Goal: Task Accomplishment & Management: Manage account settings

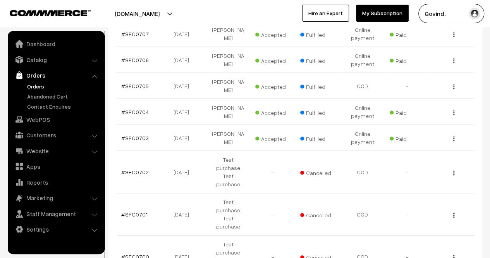
scroll to position [246, 0]
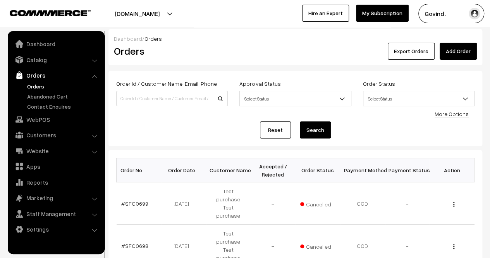
scroll to position [273, 0]
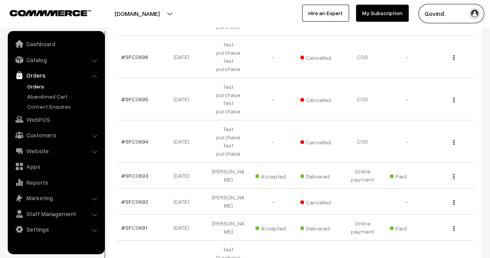
drag, startPoint x: 496, startPoint y: 74, endPoint x: 496, endPoint y: 238, distance: 163.5
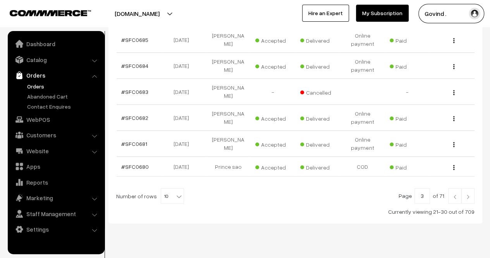
scroll to position [261, 0]
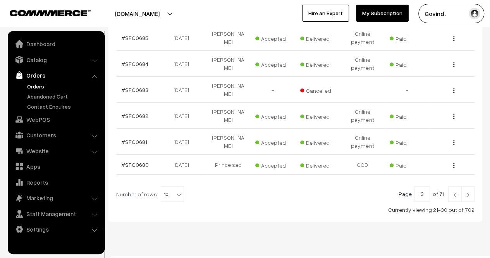
click at [469, 192] on img at bounding box center [468, 194] width 7 height 5
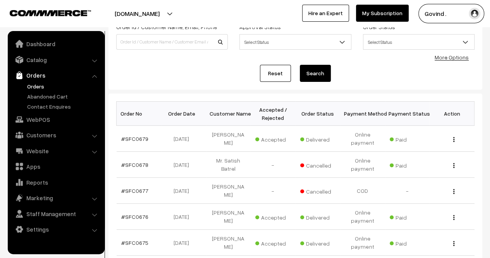
scroll to position [255, 0]
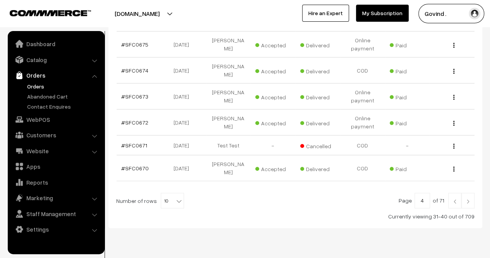
click at [455, 199] on img at bounding box center [454, 201] width 7 height 5
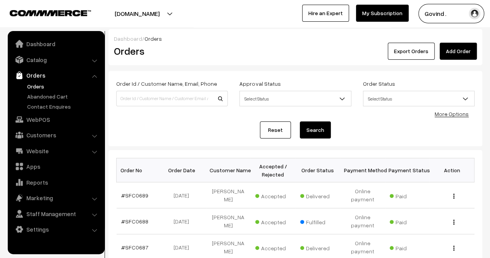
scroll to position [273, 0]
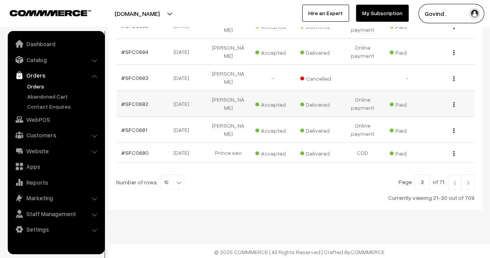
click at [453, 104] on button "button" at bounding box center [454, 104] width 2 height 6
click at [426, 112] on link "View" at bounding box center [420, 115] width 66 height 17
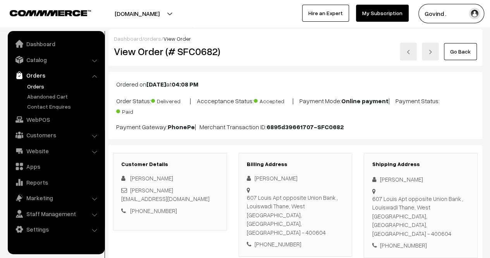
click at [457, 58] on link "Go Back" at bounding box center [460, 51] width 33 height 17
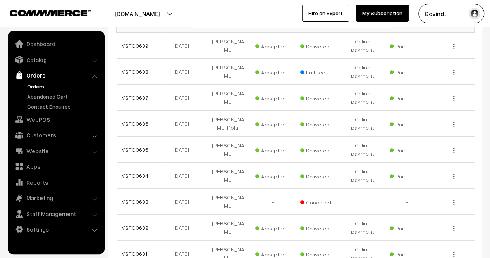
scroll to position [273, 0]
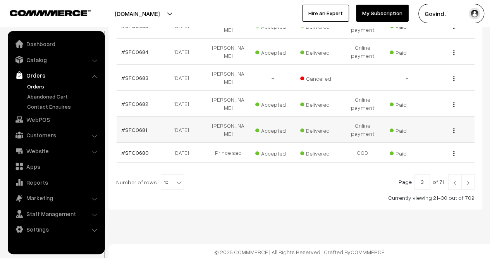
click at [455, 129] on button "button" at bounding box center [454, 130] width 2 height 6
click at [347, 183] on div at bounding box center [295, 181] width 358 height 15
click at [455, 103] on div "View" at bounding box center [452, 104] width 36 height 8
click at [454, 104] on img "button" at bounding box center [453, 104] width 1 height 5
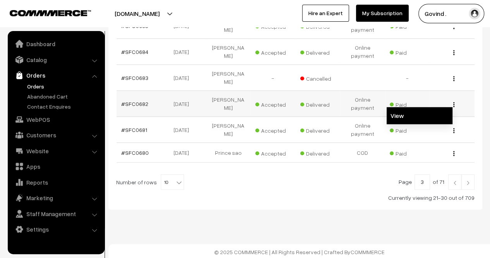
click at [426, 111] on link "View" at bounding box center [420, 115] width 66 height 17
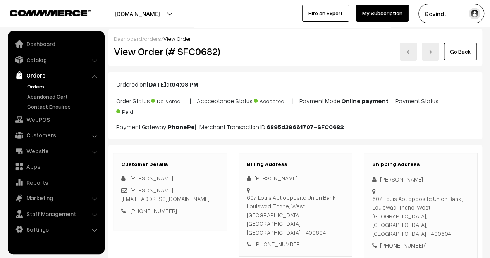
click at [457, 54] on link "Go Back" at bounding box center [460, 51] width 33 height 17
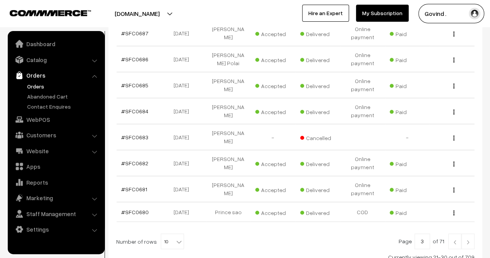
scroll to position [209, 0]
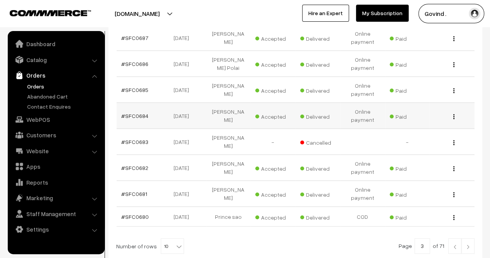
click at [454, 115] on img "button" at bounding box center [453, 116] width 1 height 5
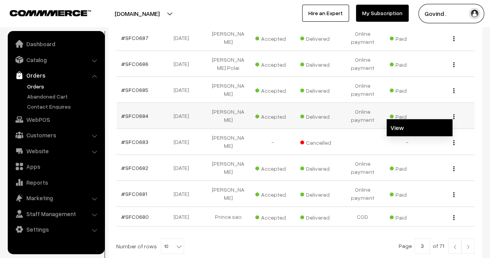
click at [429, 124] on link "View" at bounding box center [420, 127] width 66 height 17
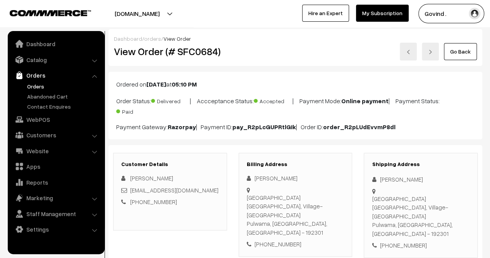
click at [456, 51] on link "Go Back" at bounding box center [460, 51] width 33 height 17
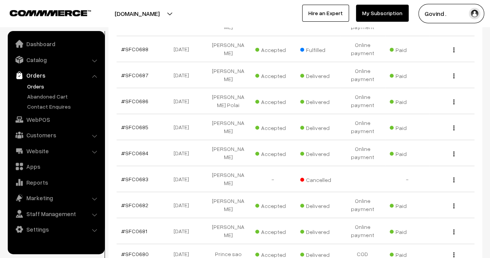
scroll to position [163, 0]
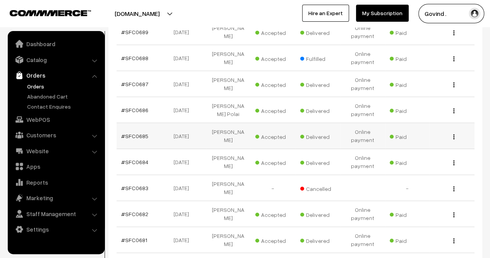
click at [455, 136] on button "button" at bounding box center [454, 136] width 2 height 6
click at [433, 144] on link "View" at bounding box center [420, 147] width 66 height 17
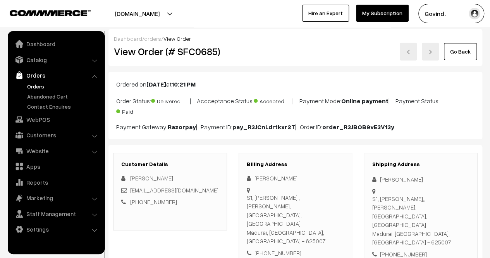
click at [465, 52] on link "Go Back" at bounding box center [460, 51] width 33 height 17
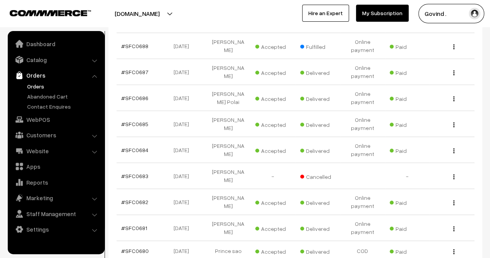
scroll to position [174, 0]
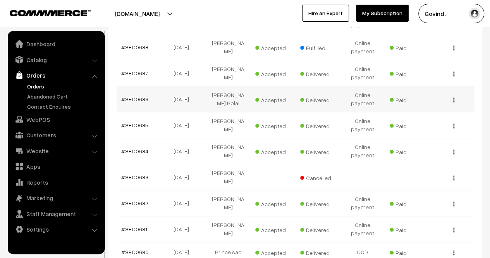
click at [453, 100] on img "button" at bounding box center [453, 99] width 1 height 5
click at [424, 108] on link "View" at bounding box center [420, 110] width 66 height 17
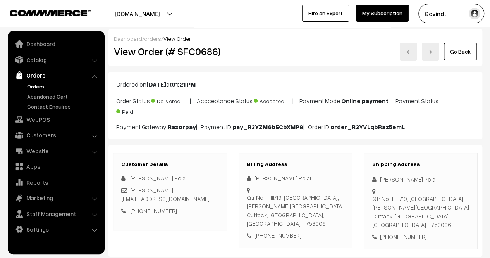
click at [457, 53] on link "Go Back" at bounding box center [460, 51] width 33 height 17
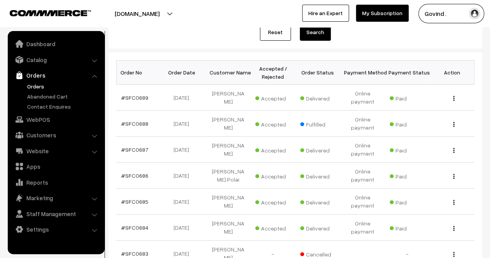
scroll to position [102, 0]
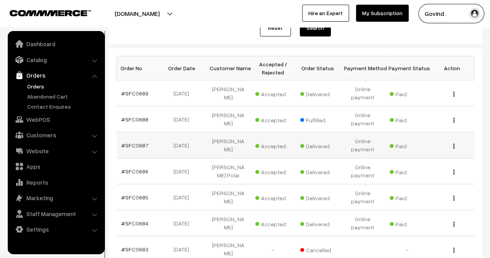
click at [454, 144] on img "button" at bounding box center [453, 145] width 1 height 5
click at [420, 155] on link "View" at bounding box center [420, 156] width 66 height 17
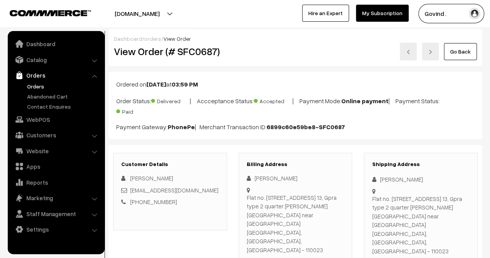
click at [465, 53] on link "Go Back" at bounding box center [460, 51] width 33 height 17
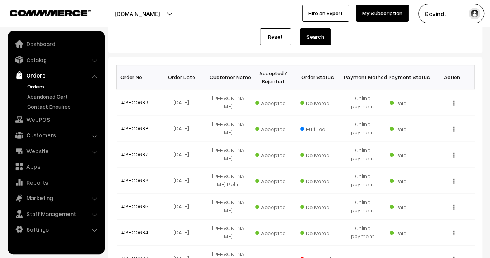
scroll to position [95, 0]
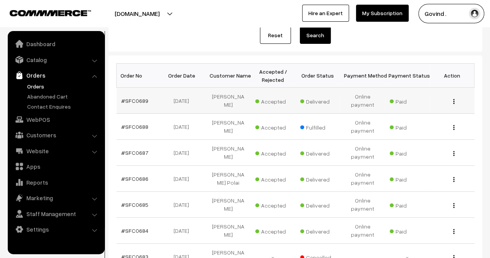
click at [453, 99] on img "button" at bounding box center [453, 101] width 1 height 5
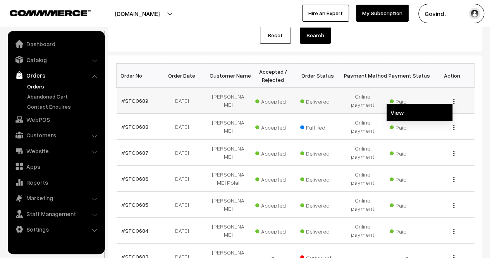
click at [423, 109] on link "View" at bounding box center [420, 112] width 66 height 17
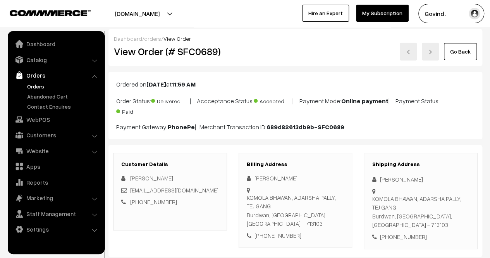
click at [463, 51] on link "Go Back" at bounding box center [460, 51] width 33 height 17
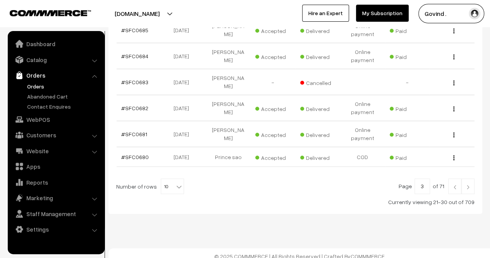
scroll to position [273, 0]
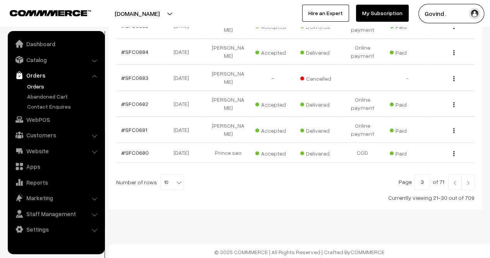
click at [457, 183] on img at bounding box center [454, 182] width 7 height 5
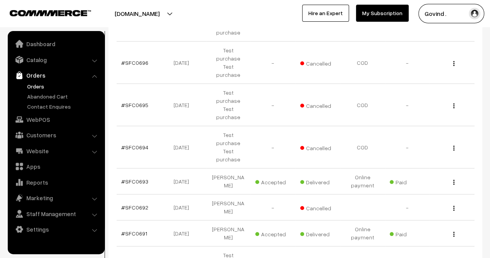
scroll to position [270, 0]
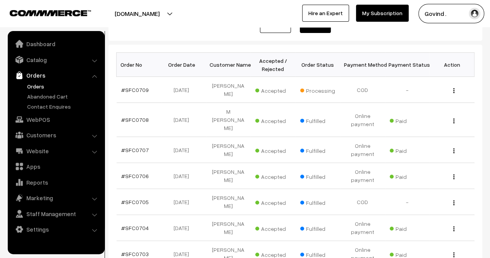
scroll to position [28, 0]
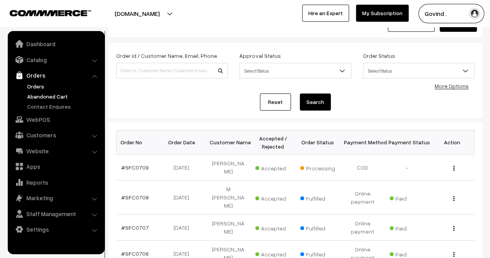
click at [59, 93] on link "Abandoned Cart" at bounding box center [63, 96] width 77 height 8
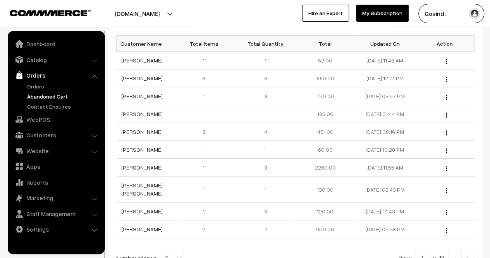
scroll to position [119, 0]
click at [36, 90] on link "Orders" at bounding box center [63, 86] width 77 height 8
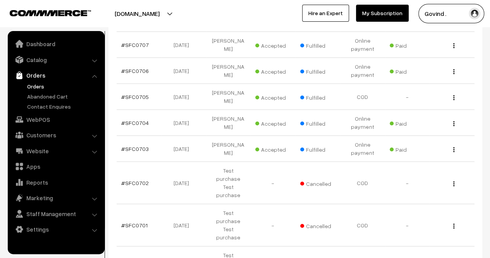
scroll to position [273, 0]
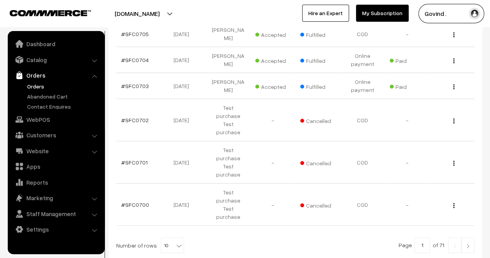
click at [466, 237] on link at bounding box center [467, 244] width 13 height 15
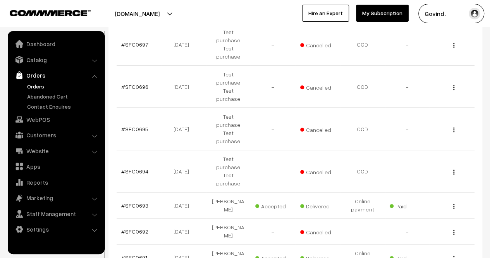
scroll to position [244, 0]
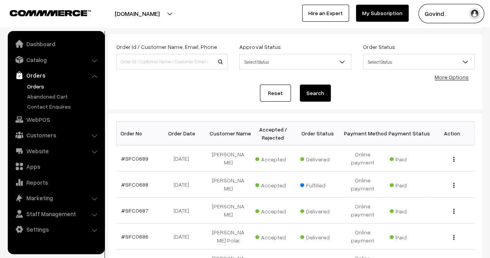
scroll to position [49, 0]
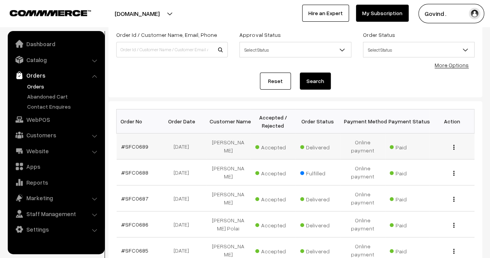
click at [453, 146] on img "button" at bounding box center [453, 147] width 1 height 5
click at [423, 155] on link "View" at bounding box center [420, 158] width 66 height 17
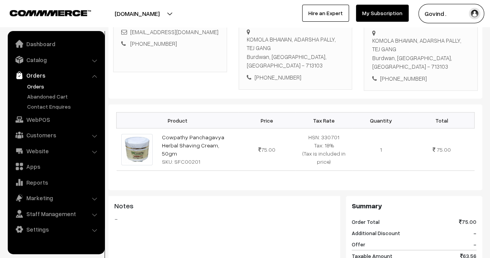
scroll to position [157, 0]
drag, startPoint x: 494, startPoint y: 63, endPoint x: 496, endPoint y: 117, distance: 53.5
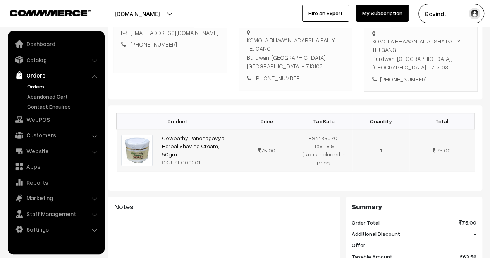
click at [202, 135] on td "Cowpathy Panchagavya Herbal Shaving Cream, 50gm SKU: SFC00201" at bounding box center [197, 150] width 81 height 42
click at [200, 140] on link "Cowpathy Panchagavya Herbal Shaving Cream, 50gm" at bounding box center [193, 145] width 62 height 23
click at [38, 60] on link "Catalog" at bounding box center [56, 60] width 92 height 14
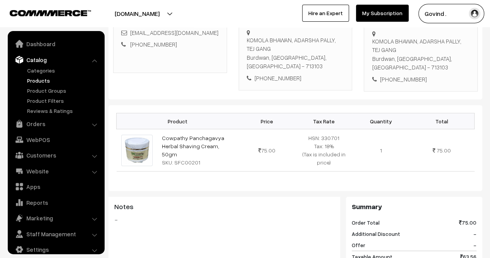
click at [38, 84] on link "Products" at bounding box center [63, 80] width 77 height 8
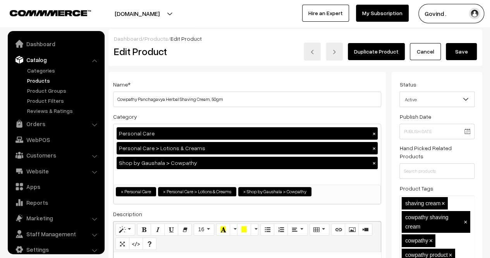
scroll to position [10, 0]
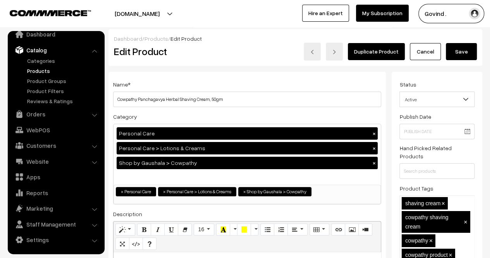
click at [425, 51] on link "Cancel" at bounding box center [425, 51] width 31 height 17
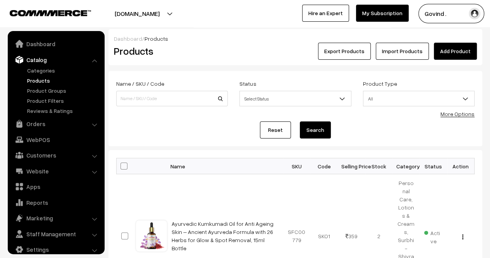
scroll to position [10, 0]
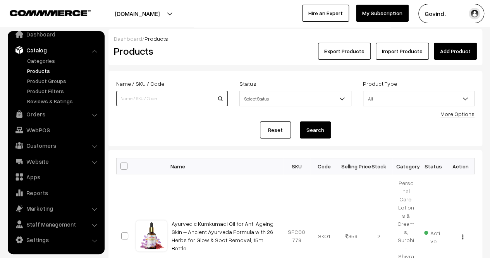
click at [155, 94] on input at bounding box center [172, 98] width 112 height 15
type input "shaving"
click at [300, 121] on button "Search" at bounding box center [315, 129] width 31 height 17
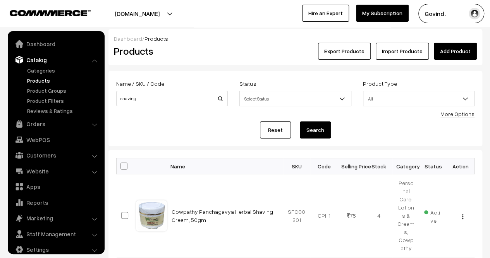
scroll to position [10, 0]
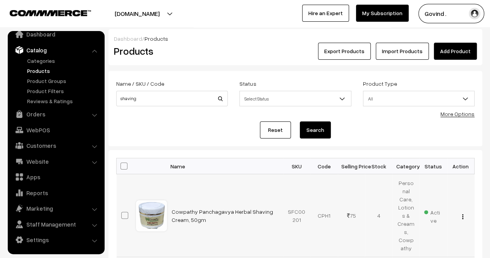
click at [463, 213] on button "button" at bounding box center [463, 216] width 2 height 6
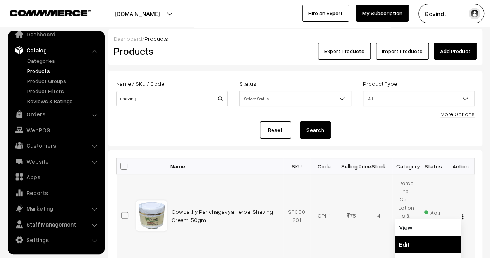
click at [422, 237] on link "Edit" at bounding box center [428, 244] width 66 height 17
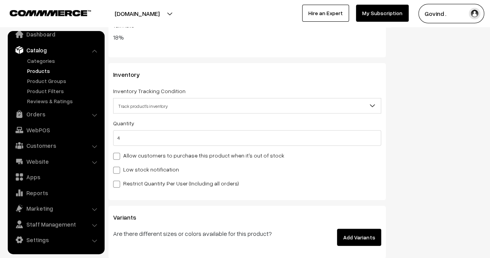
scroll to position [925, 0]
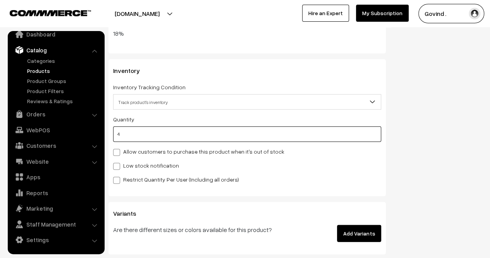
click at [273, 136] on input "4" at bounding box center [247, 133] width 268 height 15
type input "6"
type input "10"
type input "6"
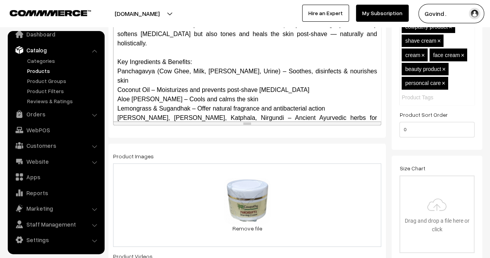
scroll to position [85, 0]
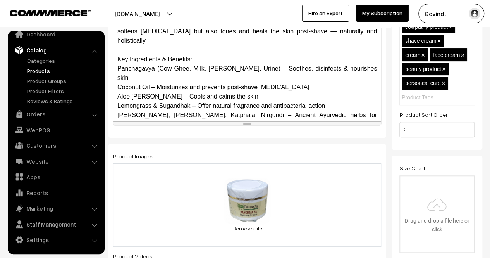
click at [299, 83] on div "Coconut Oil – Moisturizes and prevents post-shave [MEDICAL_DATA]" at bounding box center [247, 87] width 260 height 9
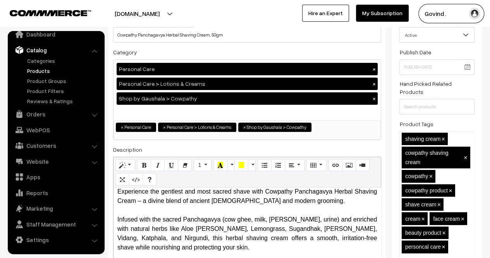
scroll to position [0, 0]
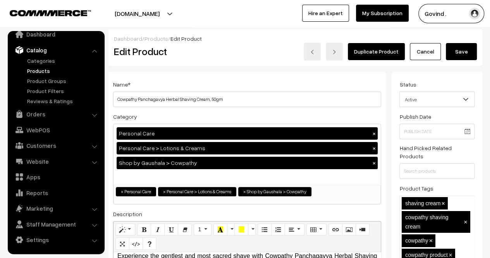
click at [467, 50] on button "Save" at bounding box center [461, 51] width 31 height 17
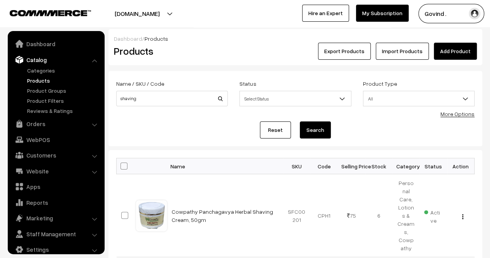
scroll to position [10, 0]
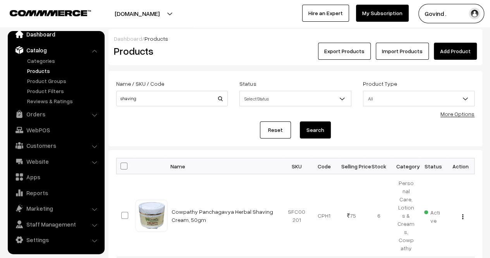
click at [43, 38] on link "Dashboard" at bounding box center [56, 34] width 92 height 14
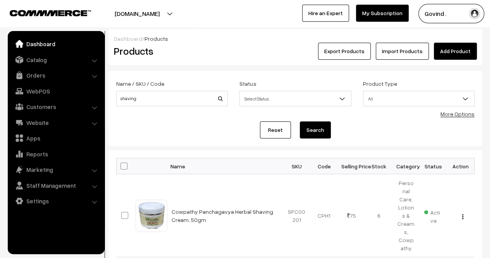
scroll to position [0, 0]
